Goal: Information Seeking & Learning: Learn about a topic

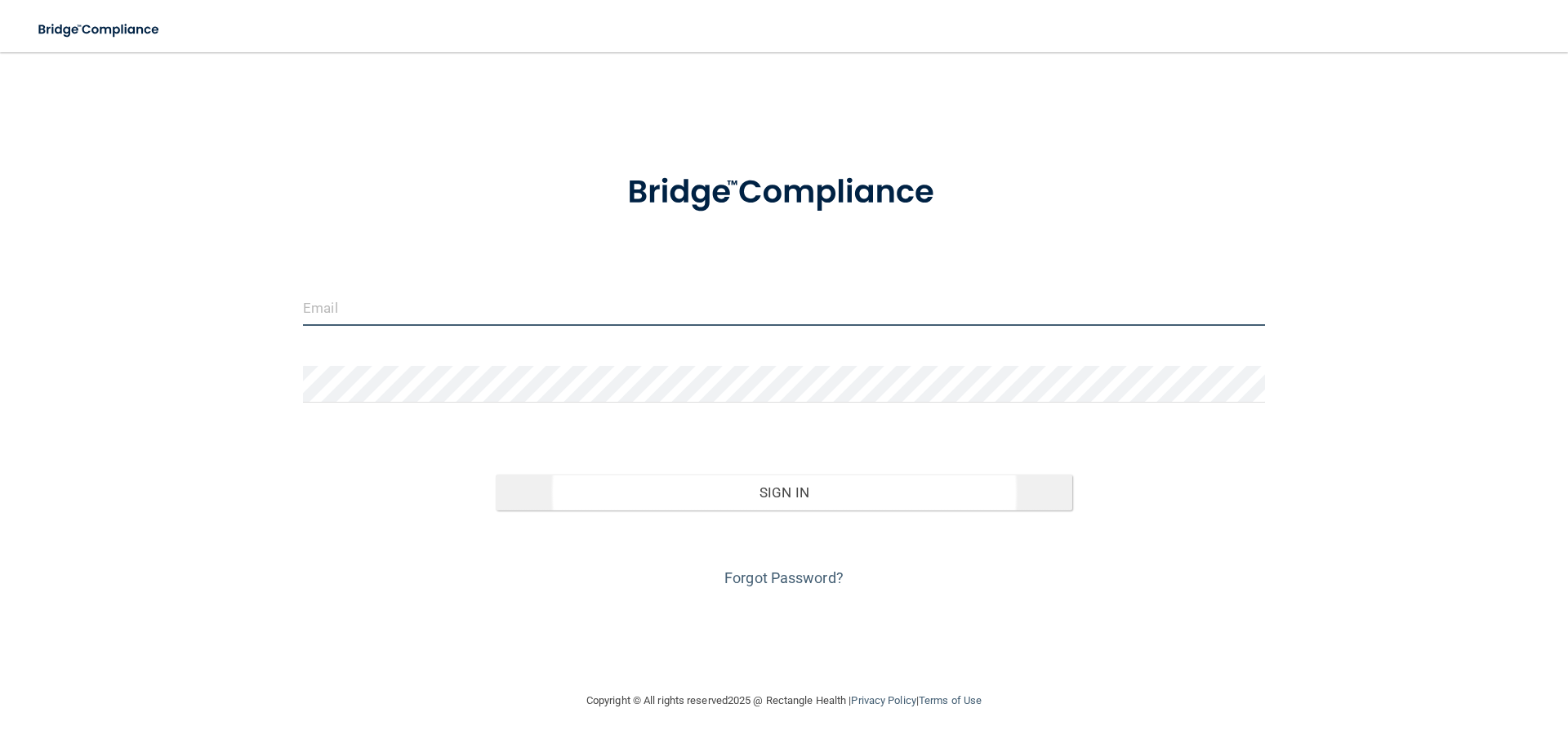
type input "[EMAIL_ADDRESS][DOMAIN_NAME]"
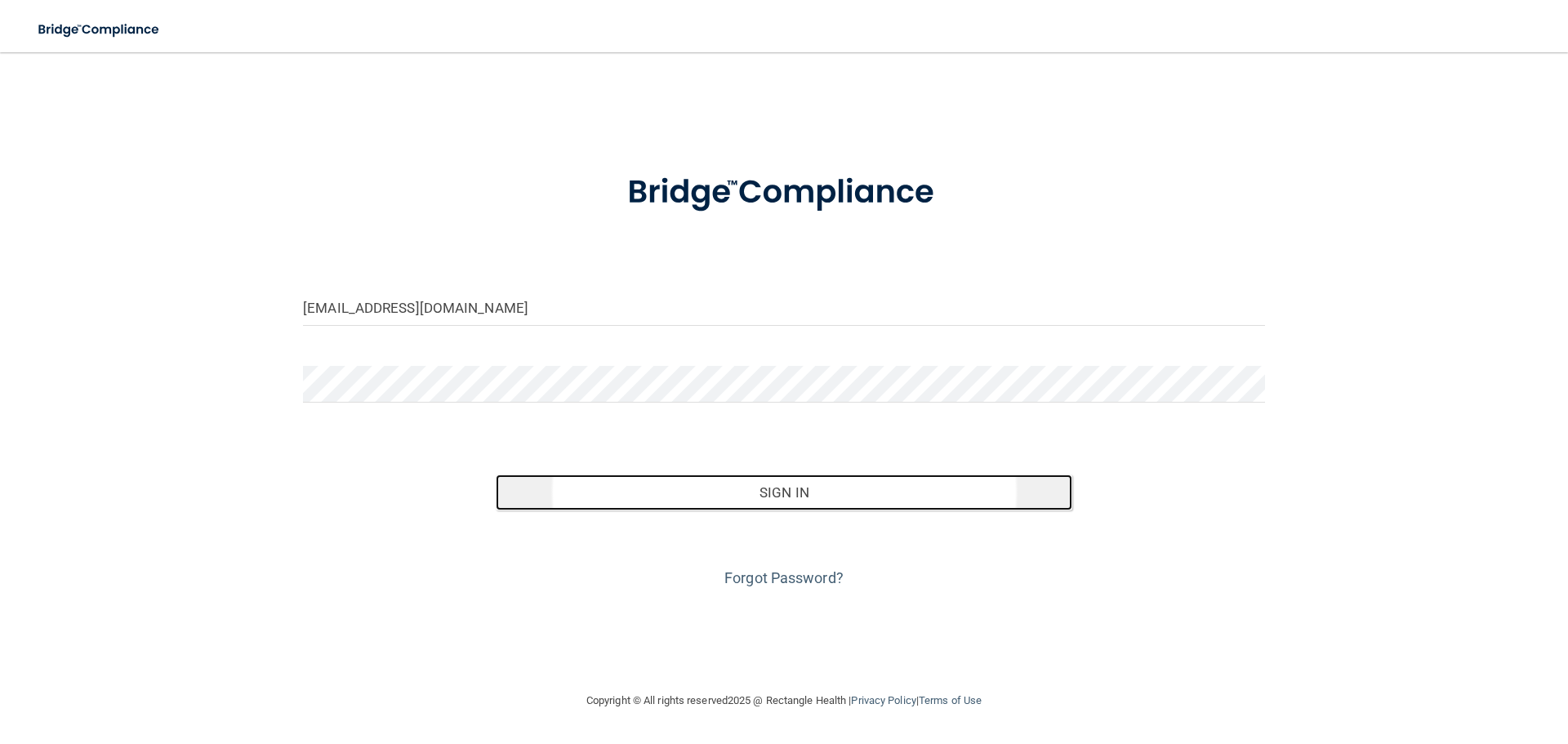
click at [633, 490] on button "Sign In" at bounding box center [785, 492] width 578 height 36
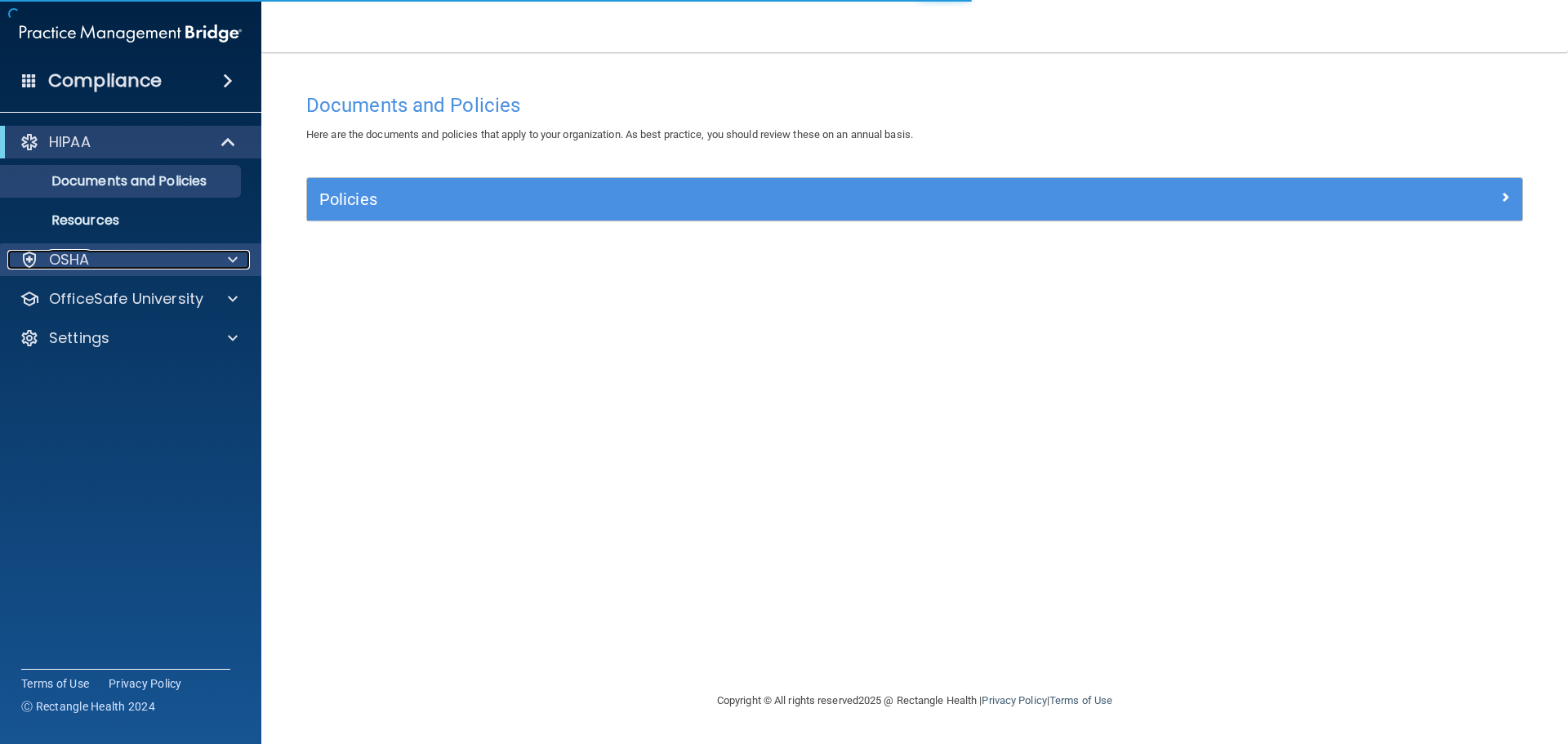
click at [117, 266] on div "OSHA" at bounding box center [108, 259] width 202 height 19
click at [86, 257] on p "OSHA" at bounding box center [69, 259] width 41 height 19
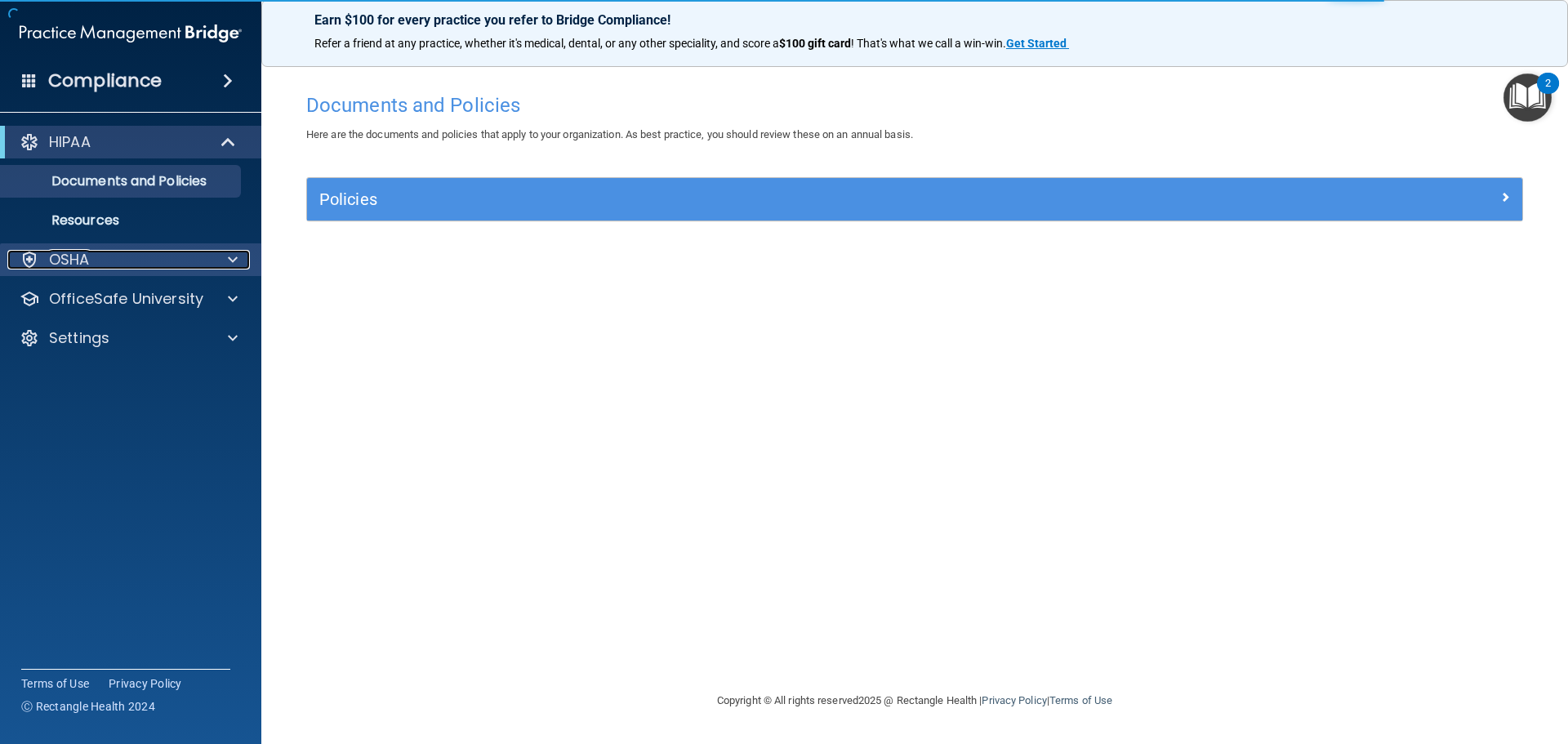
click at [243, 258] on div at bounding box center [230, 259] width 41 height 19
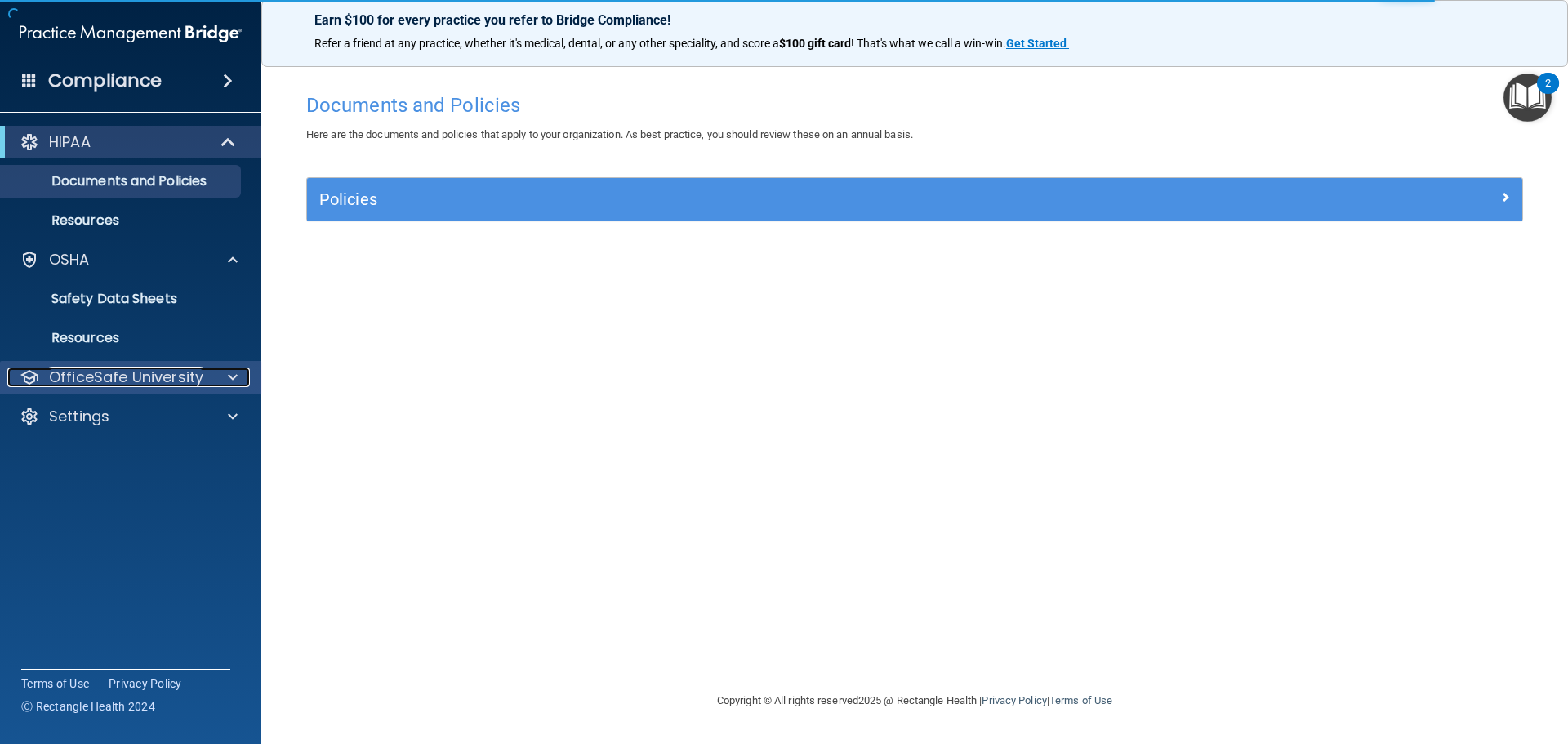
click at [108, 372] on p "OfficeSafe University" at bounding box center [126, 377] width 154 height 19
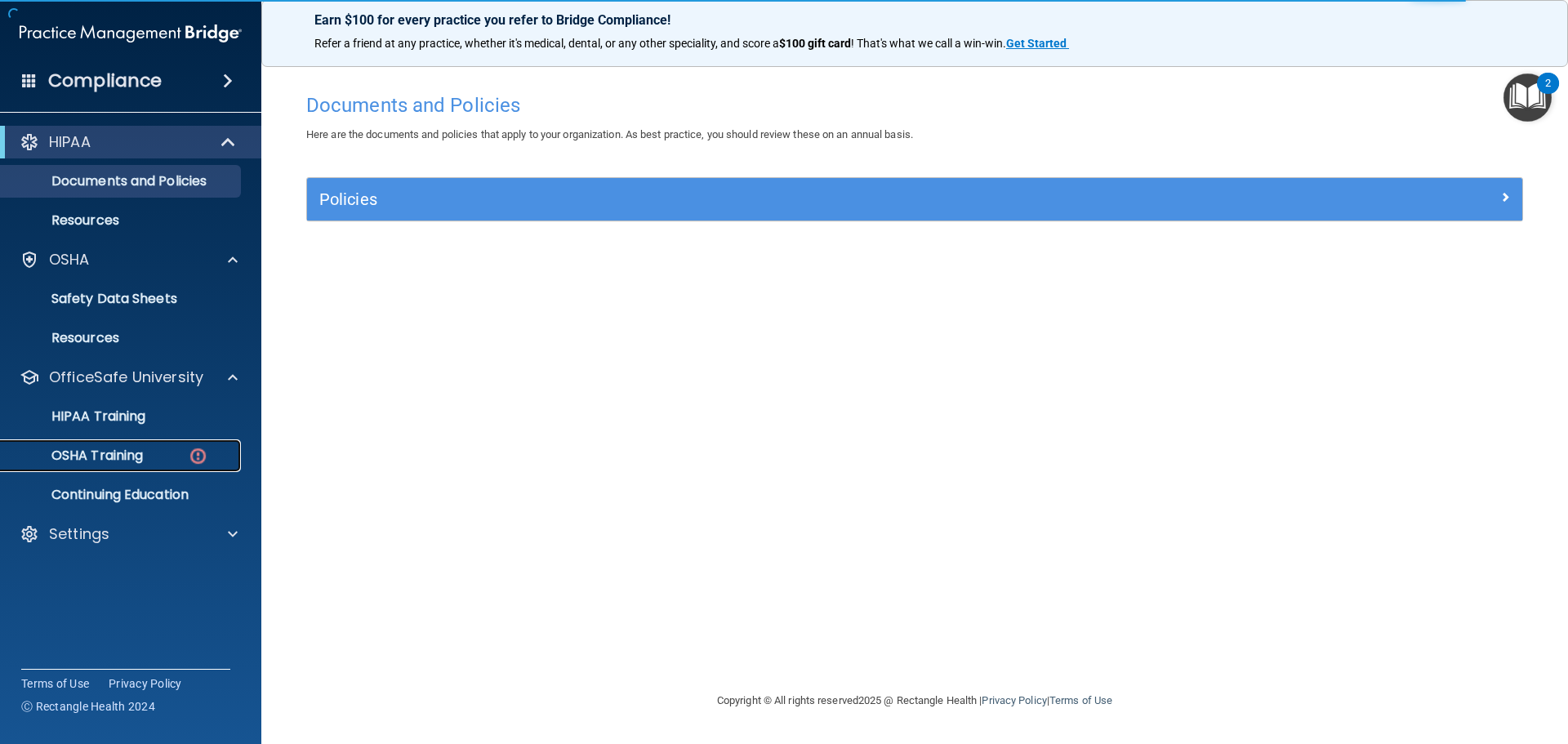
click at [165, 441] on link "OSHA Training" at bounding box center [112, 455] width 258 height 33
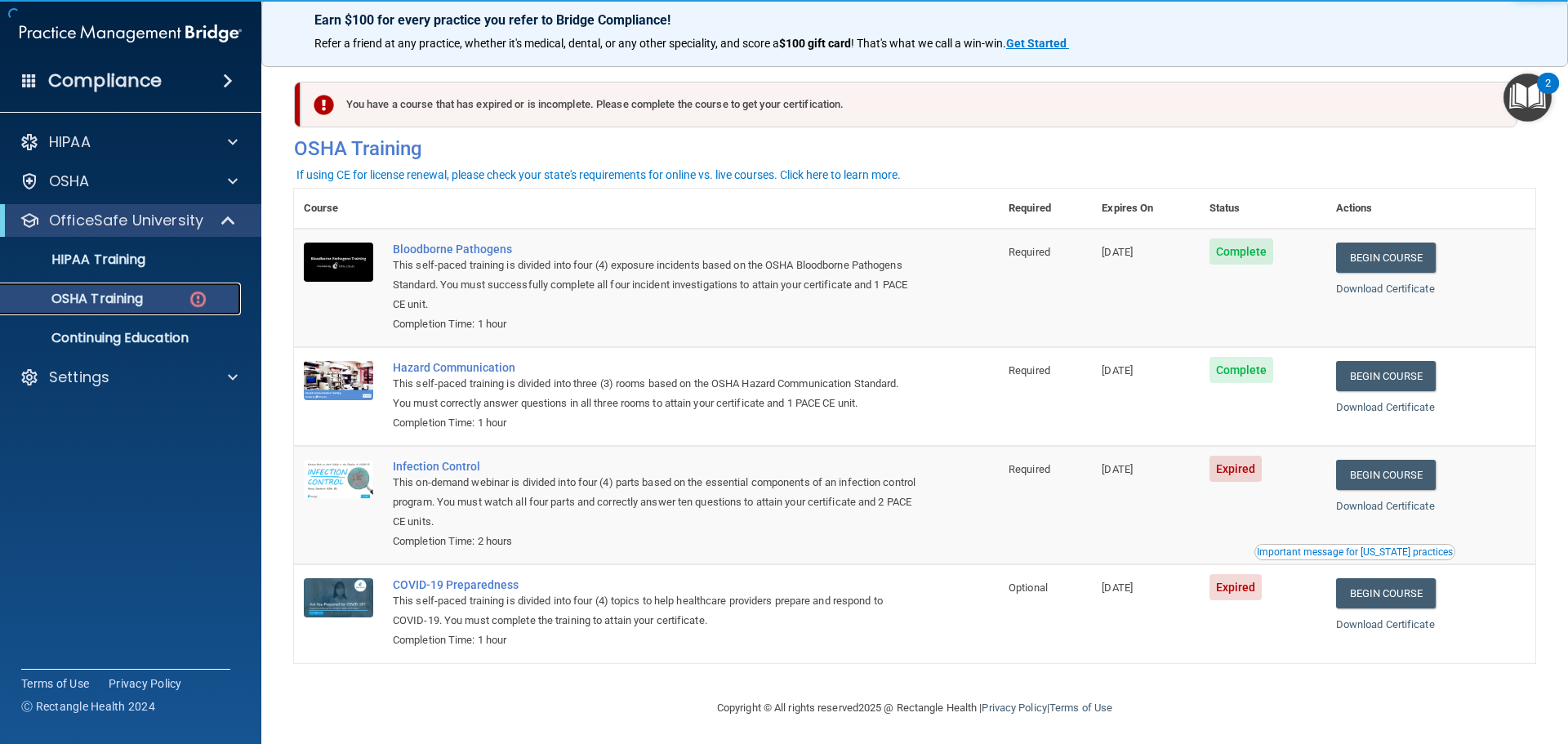
scroll to position [8, 0]
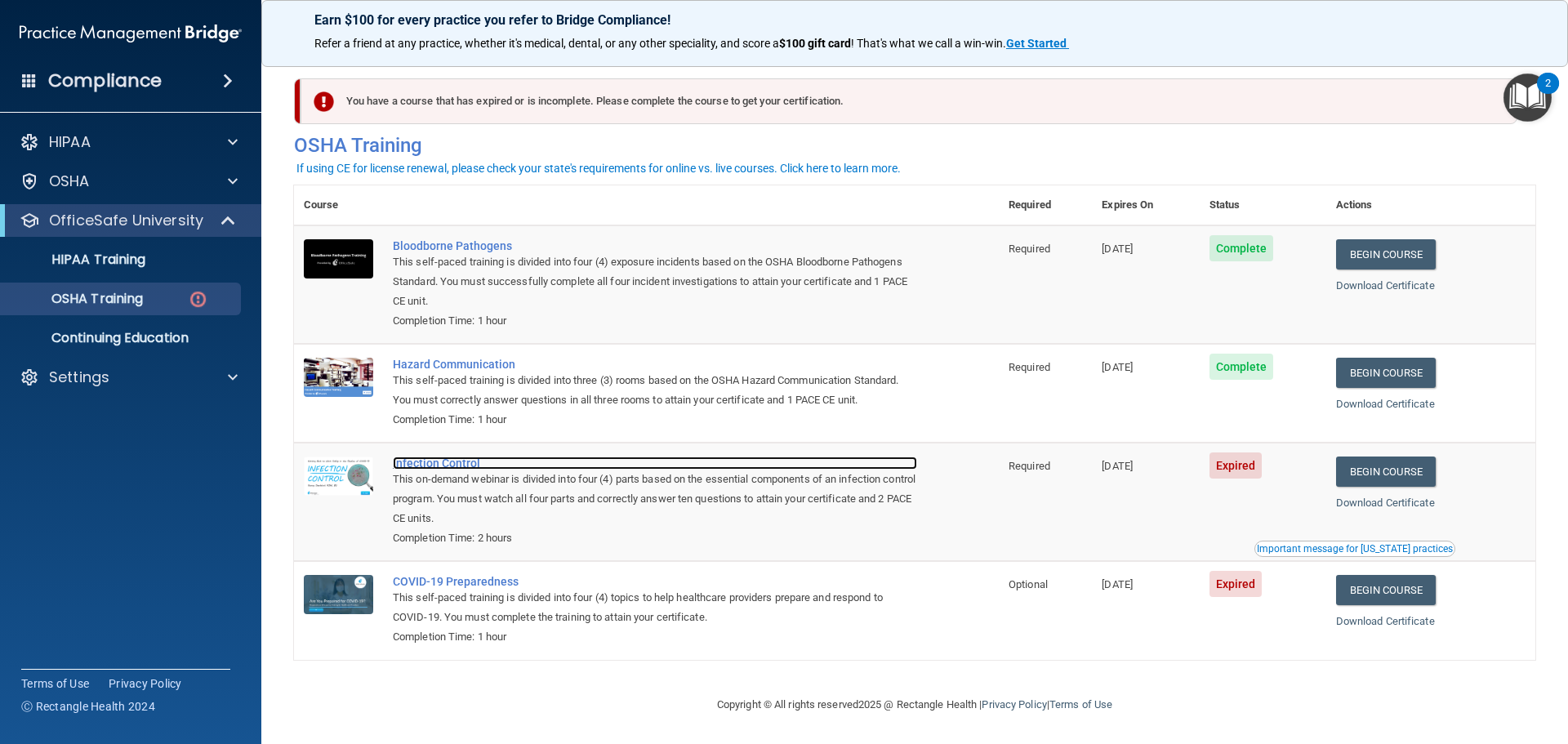
click at [431, 457] on div "Infection Control" at bounding box center [655, 464] width 525 height 13
click at [1405, 470] on link "Begin Course" at bounding box center [1386, 472] width 100 height 30
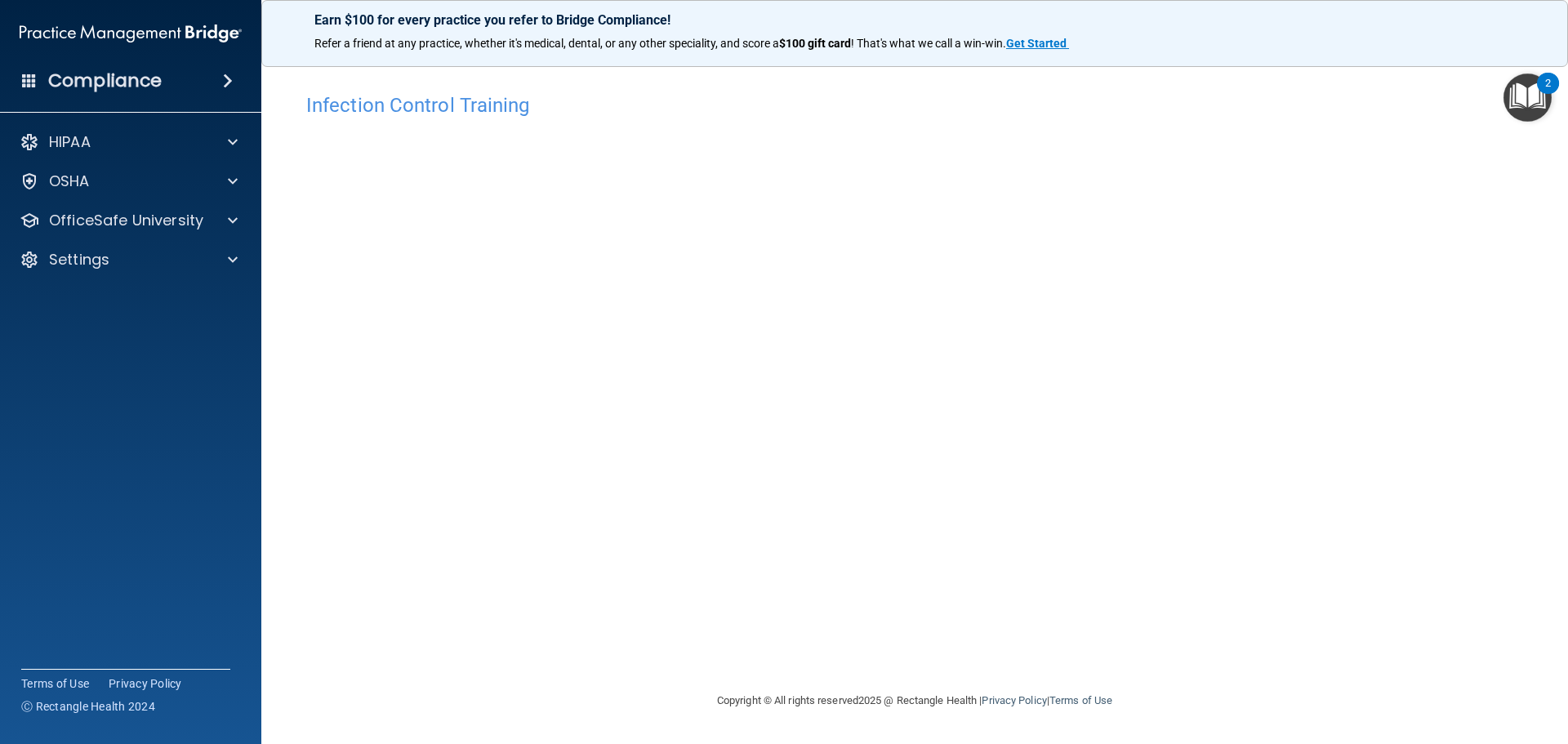
click at [1159, 382] on div "Infection Control Training This course doesn’t expire until [DATE]. Are you sur…" at bounding box center [914, 388] width 1241 height 606
